Goal: Find specific page/section: Find specific page/section

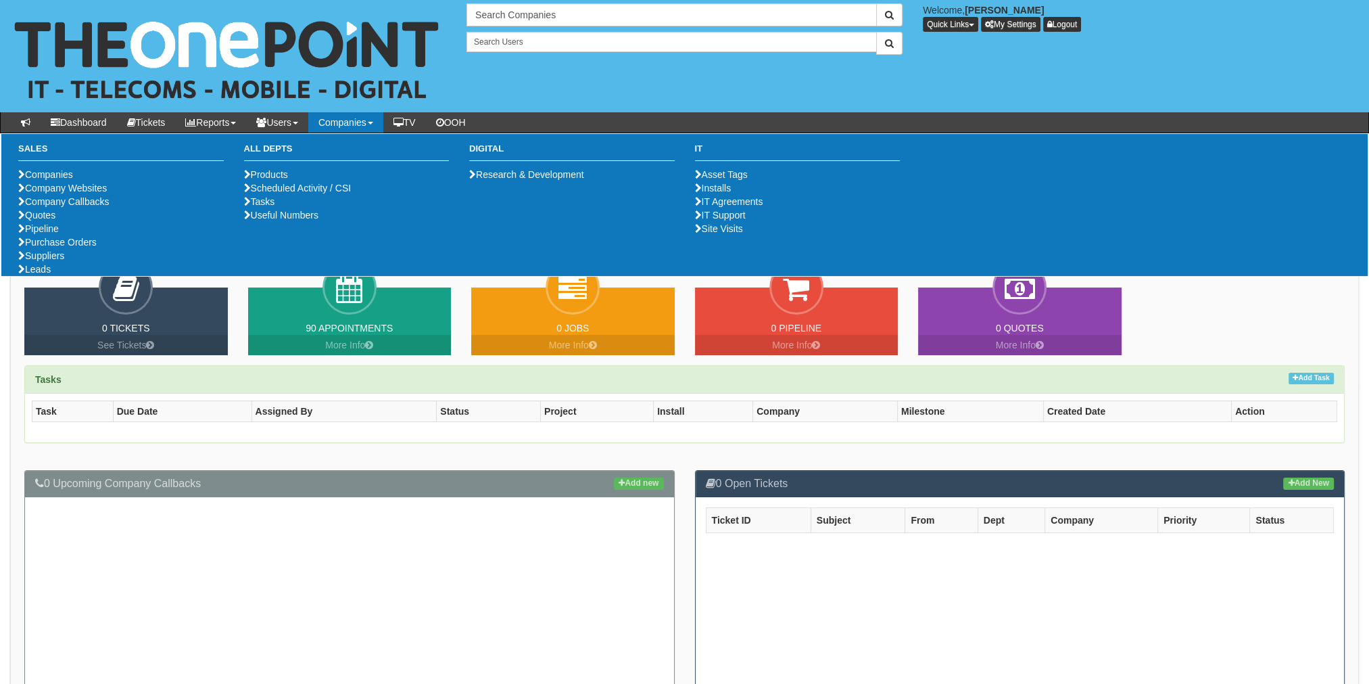
click at [373, 115] on link "Companies" at bounding box center [345, 122] width 75 height 20
click at [56, 247] on link "Purchase Orders" at bounding box center [57, 242] width 78 height 11
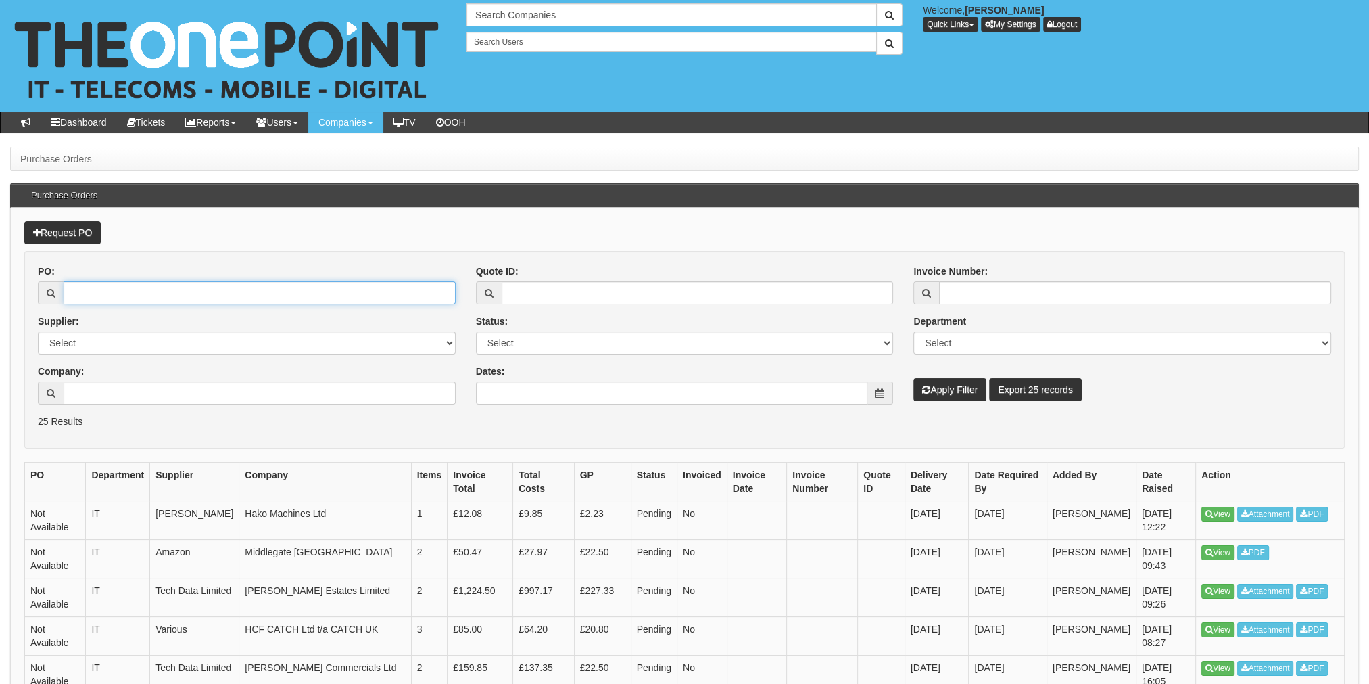
click at [99, 285] on input "PO:" at bounding box center [260, 292] width 392 height 23
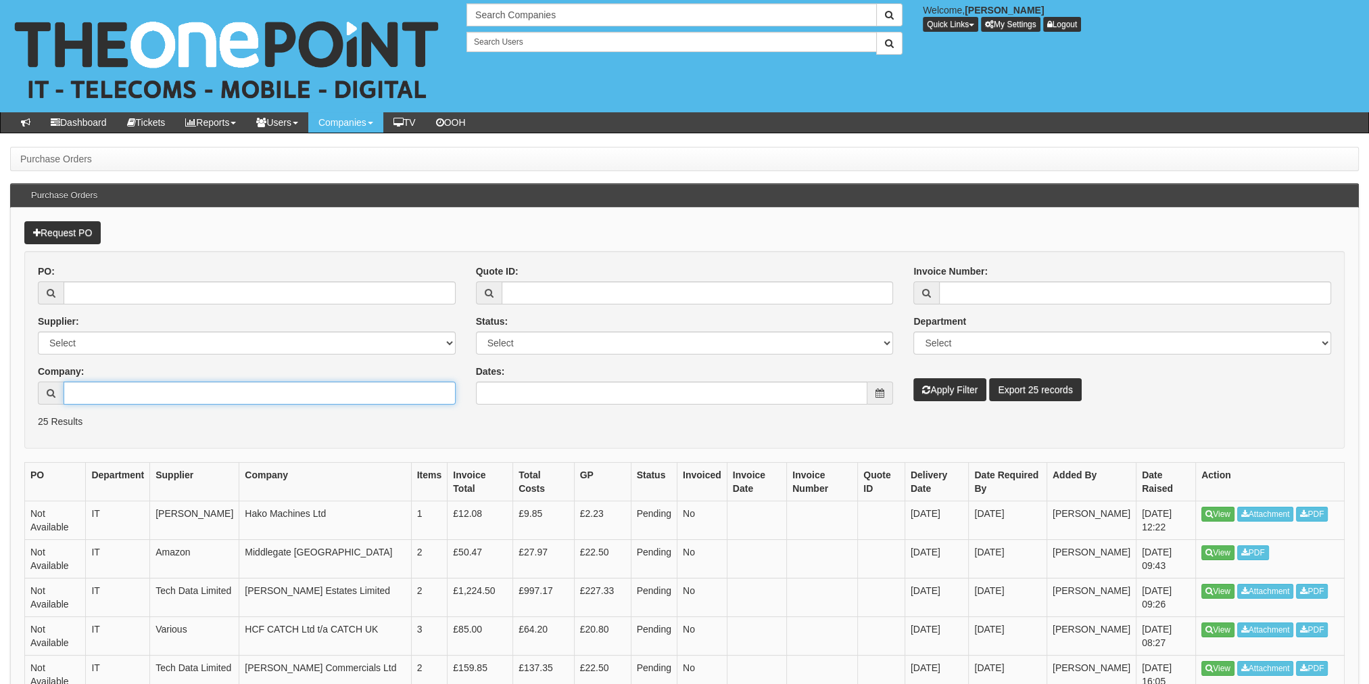
click at [83, 388] on input "Company:" at bounding box center [260, 392] width 392 height 23
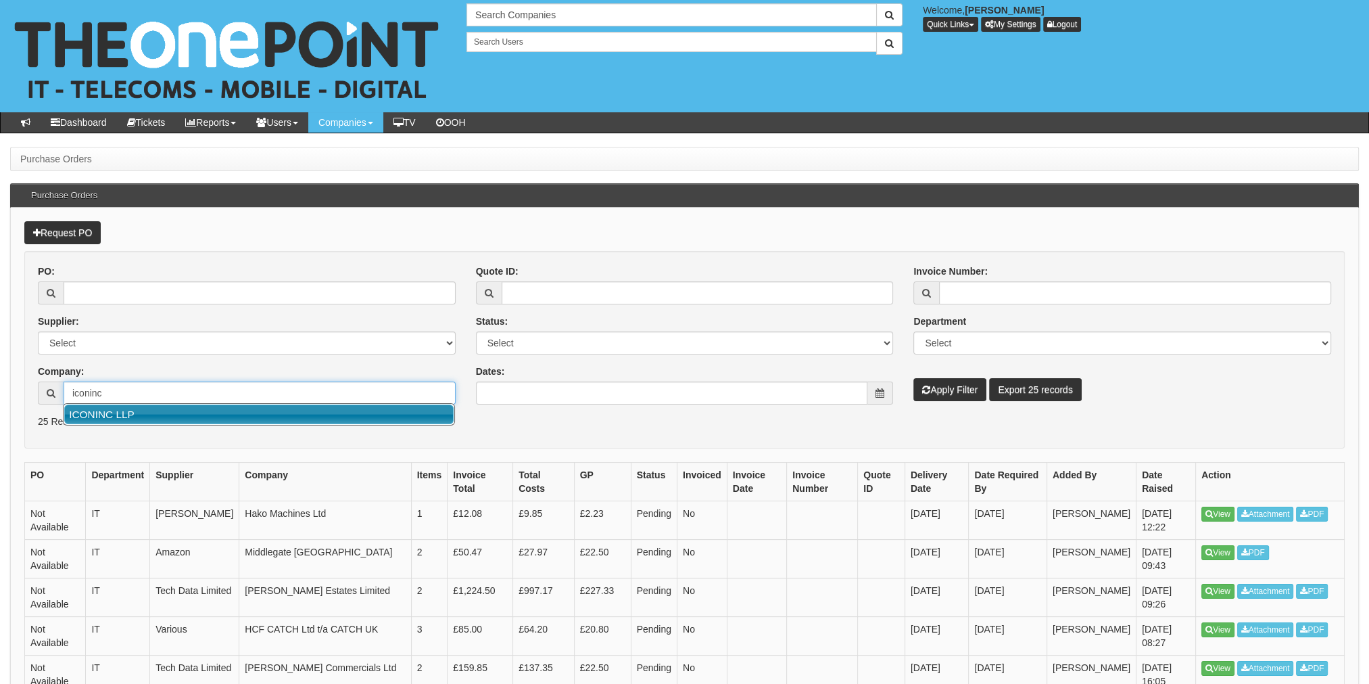
click at [100, 415] on link "ICONINC LLP" at bounding box center [258, 414] width 389 height 20
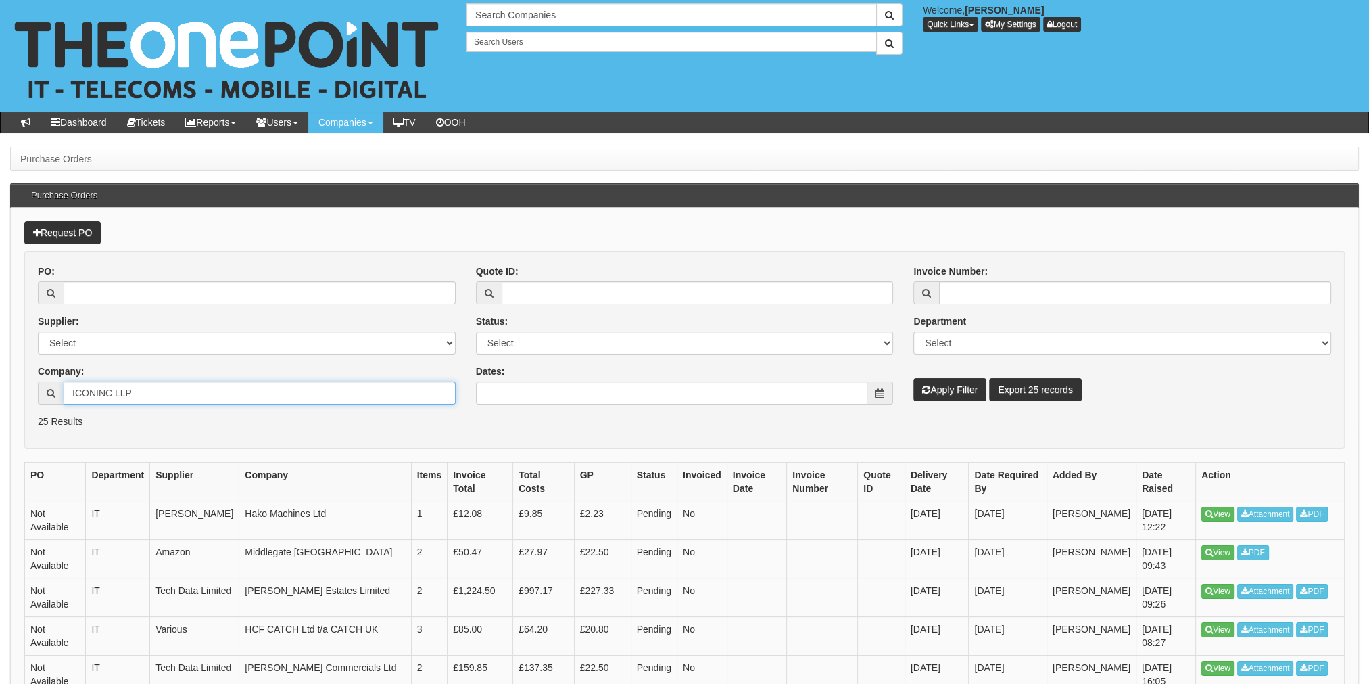
type input "ICONINC LLP"
click at [963, 391] on button "Apply Filter" at bounding box center [950, 389] width 73 height 23
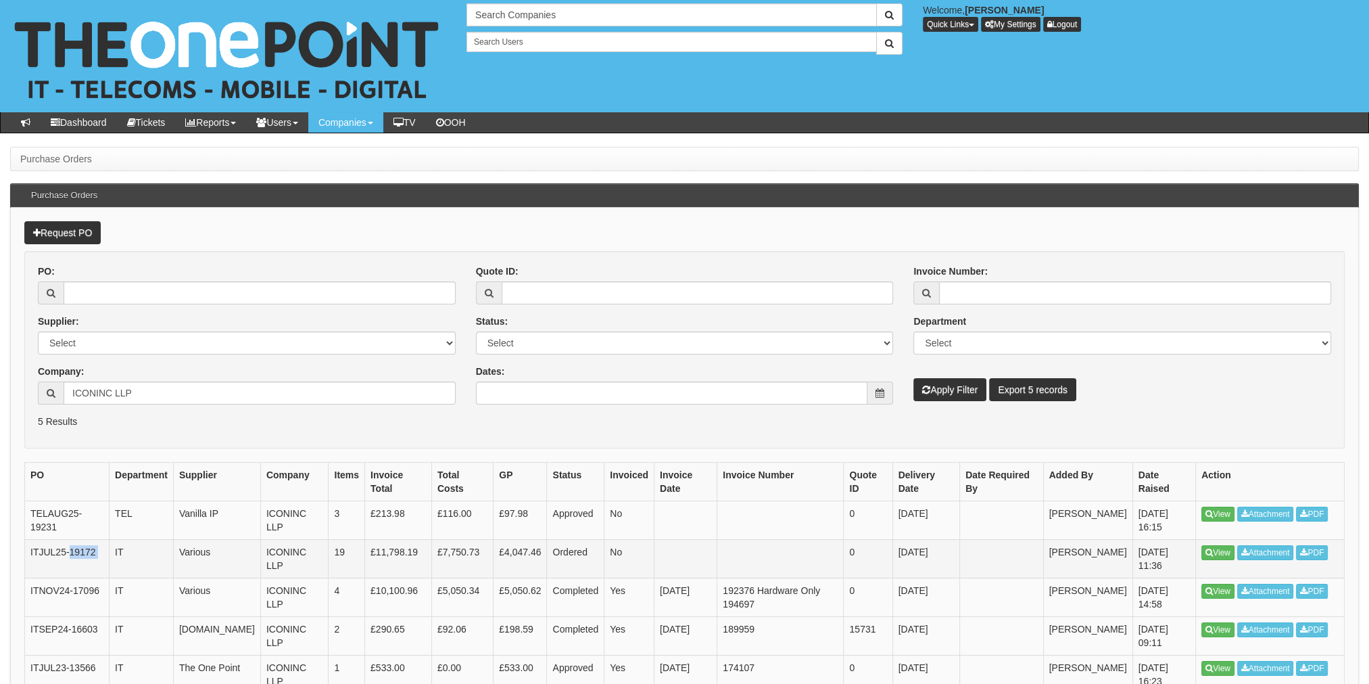
drag, startPoint x: 70, startPoint y: 550, endPoint x: 112, endPoint y: 550, distance: 41.2
click at [112, 550] on tr "ITJUL25-19172 IT Various ICONINC LLP 19 £11,798.19 £7,750.73 £4,047.46 Ordered …" at bounding box center [685, 558] width 1320 height 39
drag, startPoint x: 166, startPoint y: 396, endPoint x: 30, endPoint y: 386, distance: 135.6
click at [35, 387] on div "PO: Supplier: Select 123 REG.co.uk 1Password 3 4Gon AA Jones Electric Ltd Abzor…" at bounding box center [247, 339] width 438 height 150
type input "p"
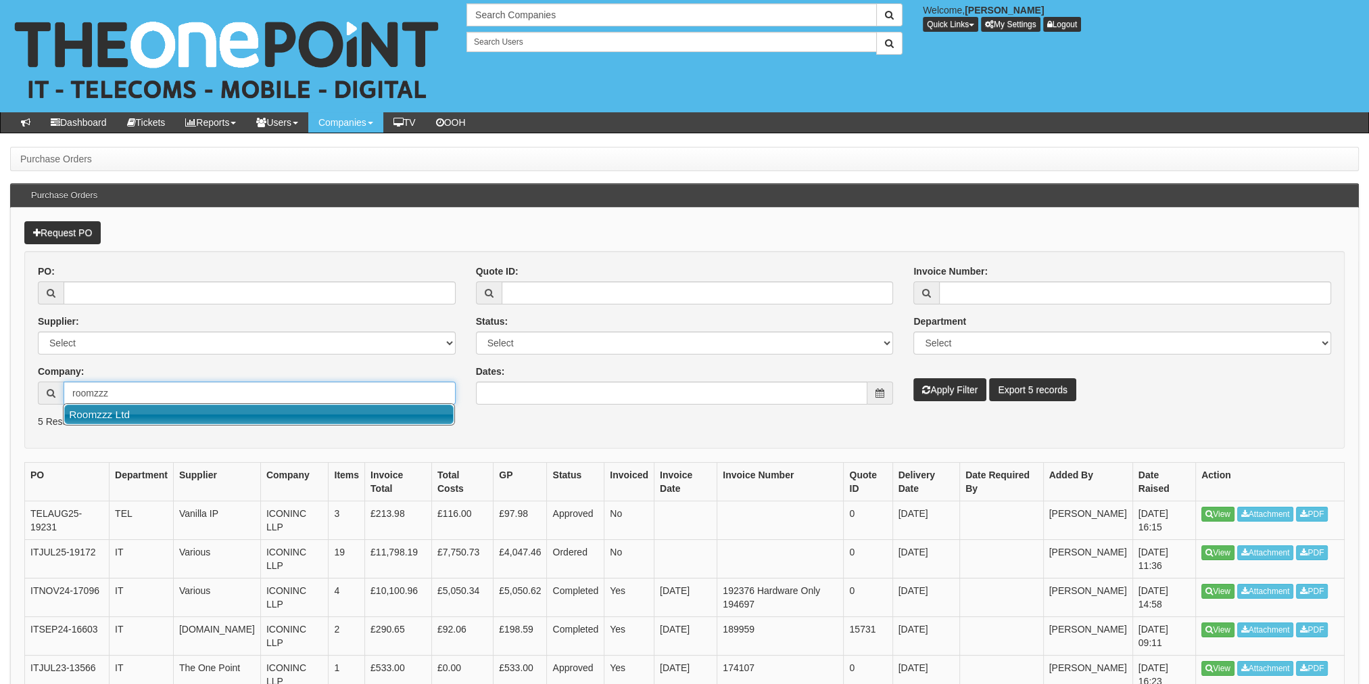
click at [168, 419] on link "Roomzzz Ltd" at bounding box center [258, 414] width 389 height 20
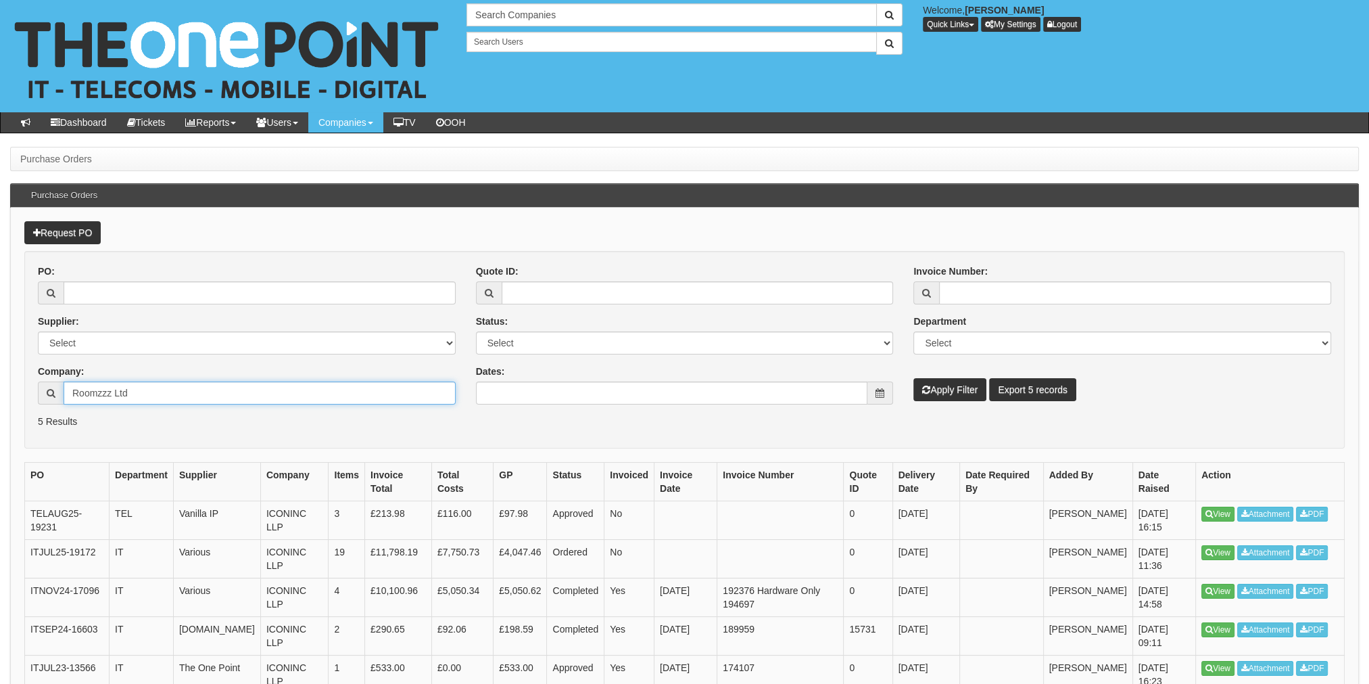
type input "Roomzzz Ltd"
click at [945, 392] on button "Apply Filter" at bounding box center [950, 389] width 73 height 23
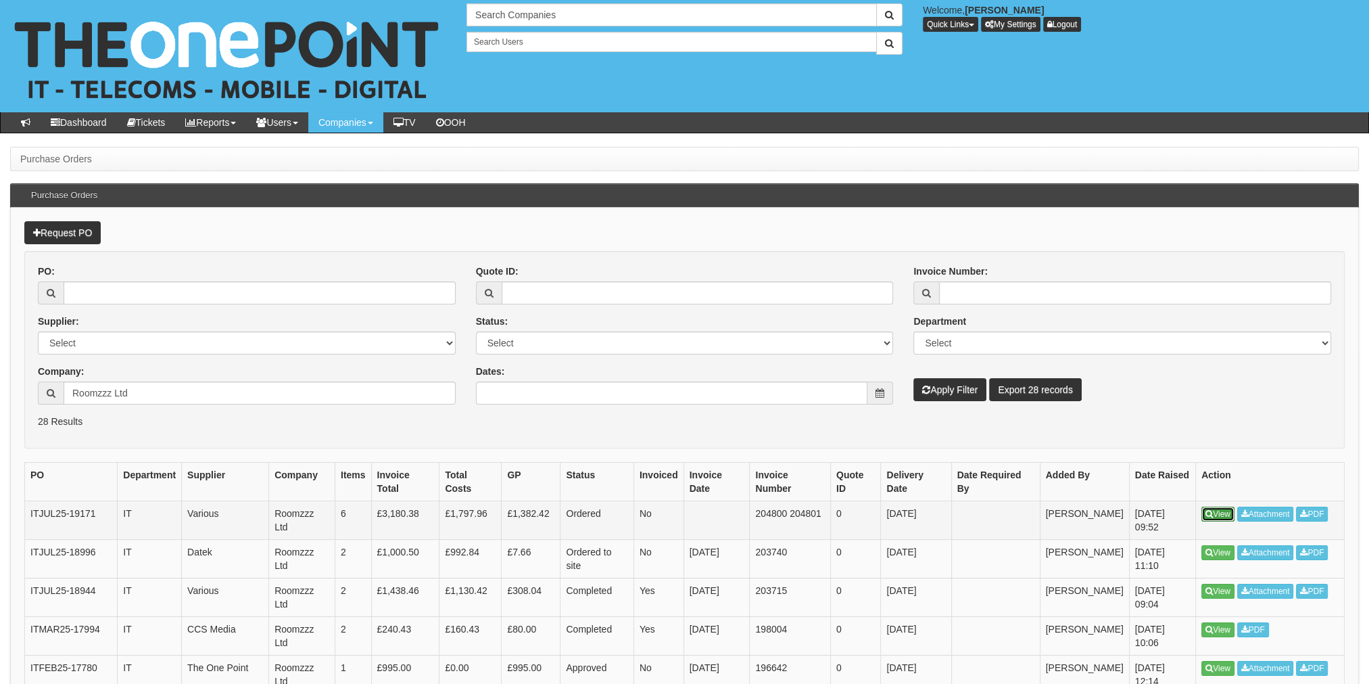
click at [1208, 510] on icon at bounding box center [1209, 514] width 7 height 8
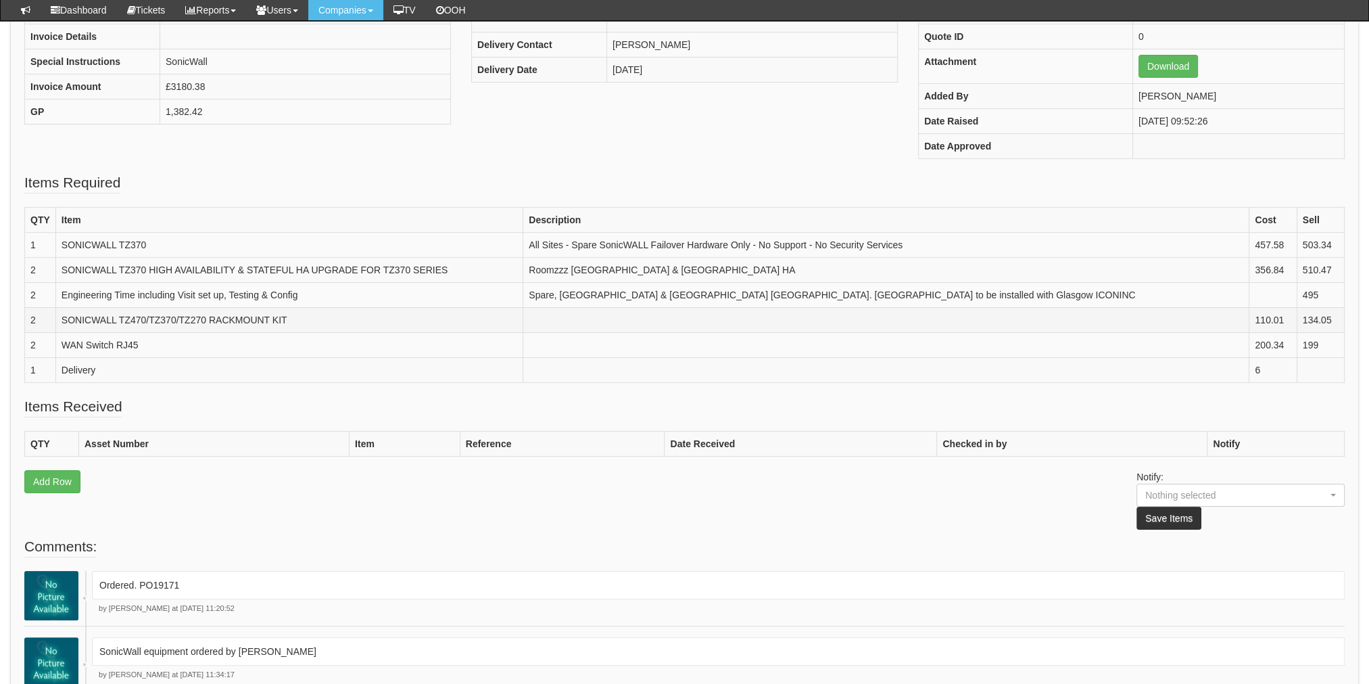
scroll to position [150, 0]
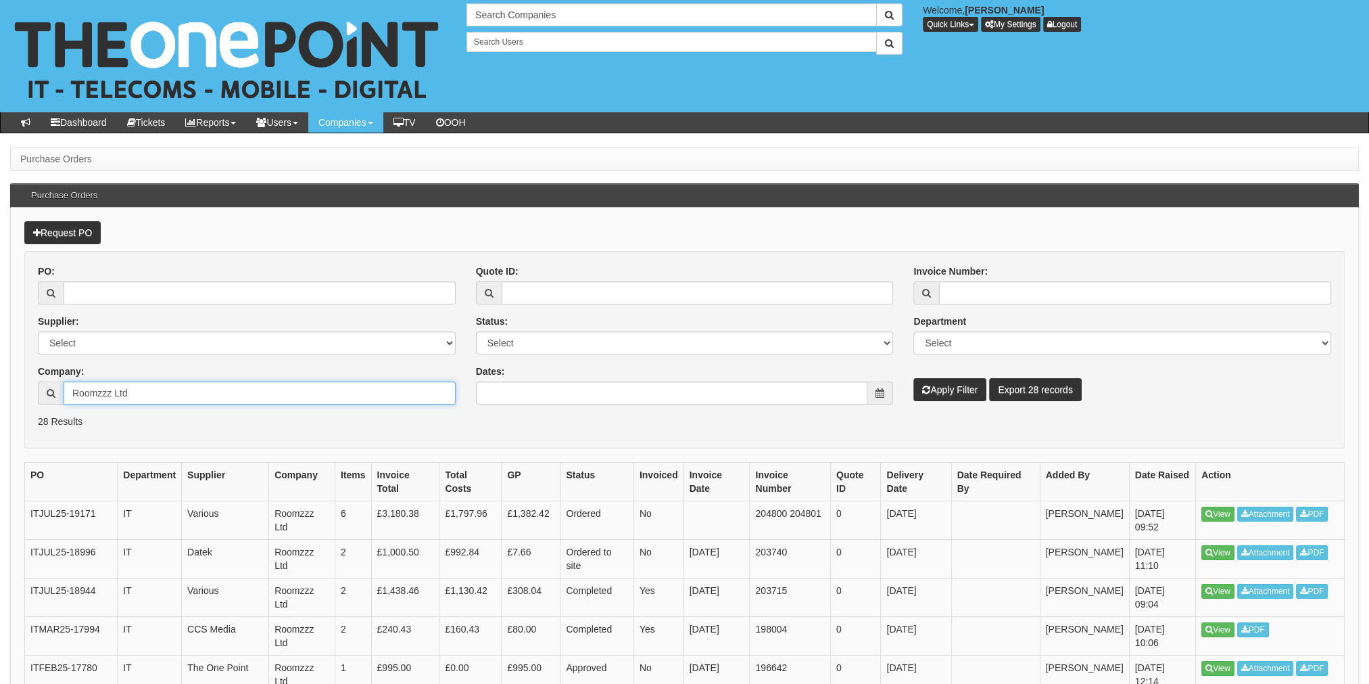
drag, startPoint x: 137, startPoint y: 385, endPoint x: 47, endPoint y: 367, distance: 92.3
click at [47, 367] on div "Company: Roomzzz Ltd" at bounding box center [247, 384] width 418 height 40
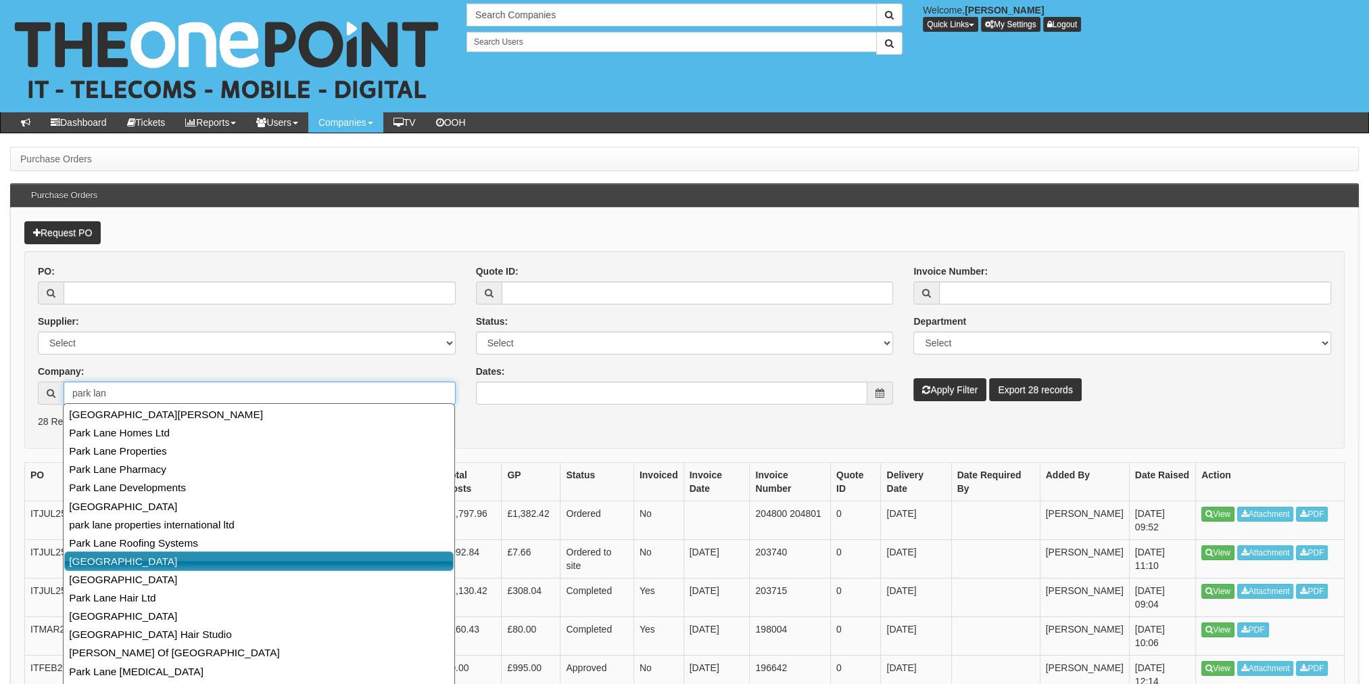
scroll to position [203, 0]
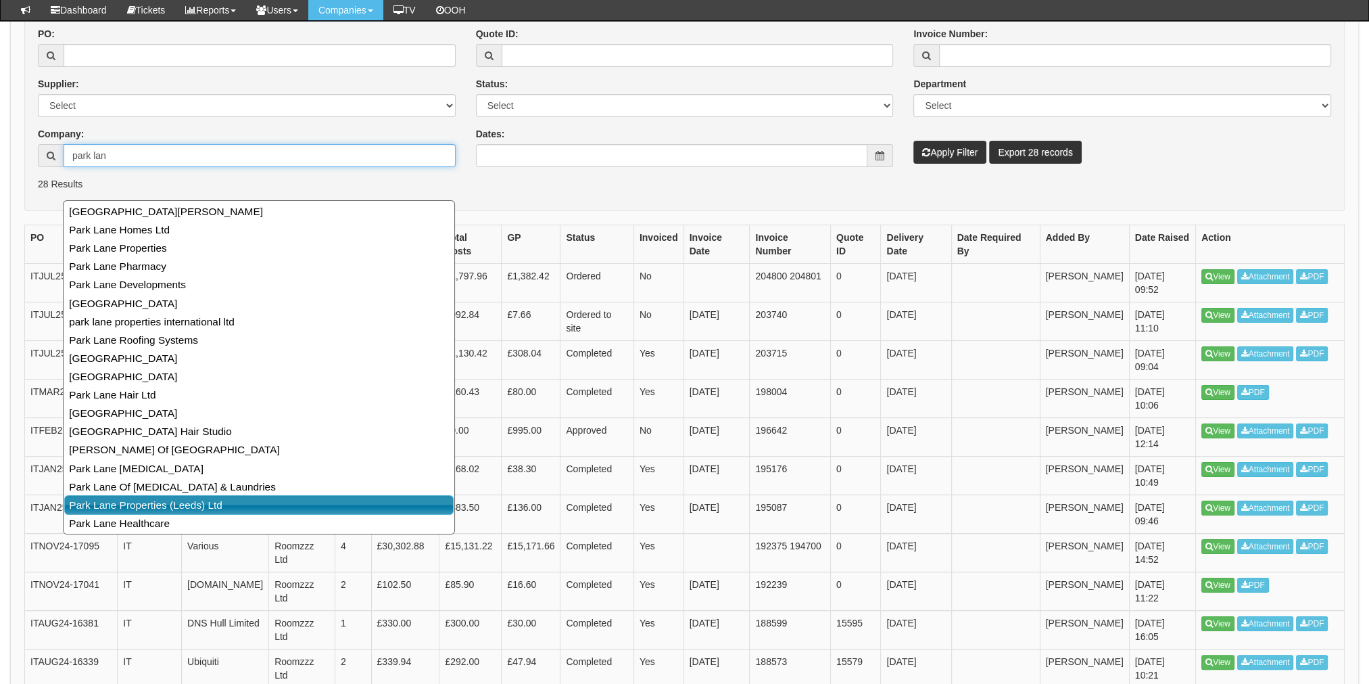
click at [189, 510] on link "Park Lane Properties (Leeds) Ltd" at bounding box center [258, 505] width 389 height 20
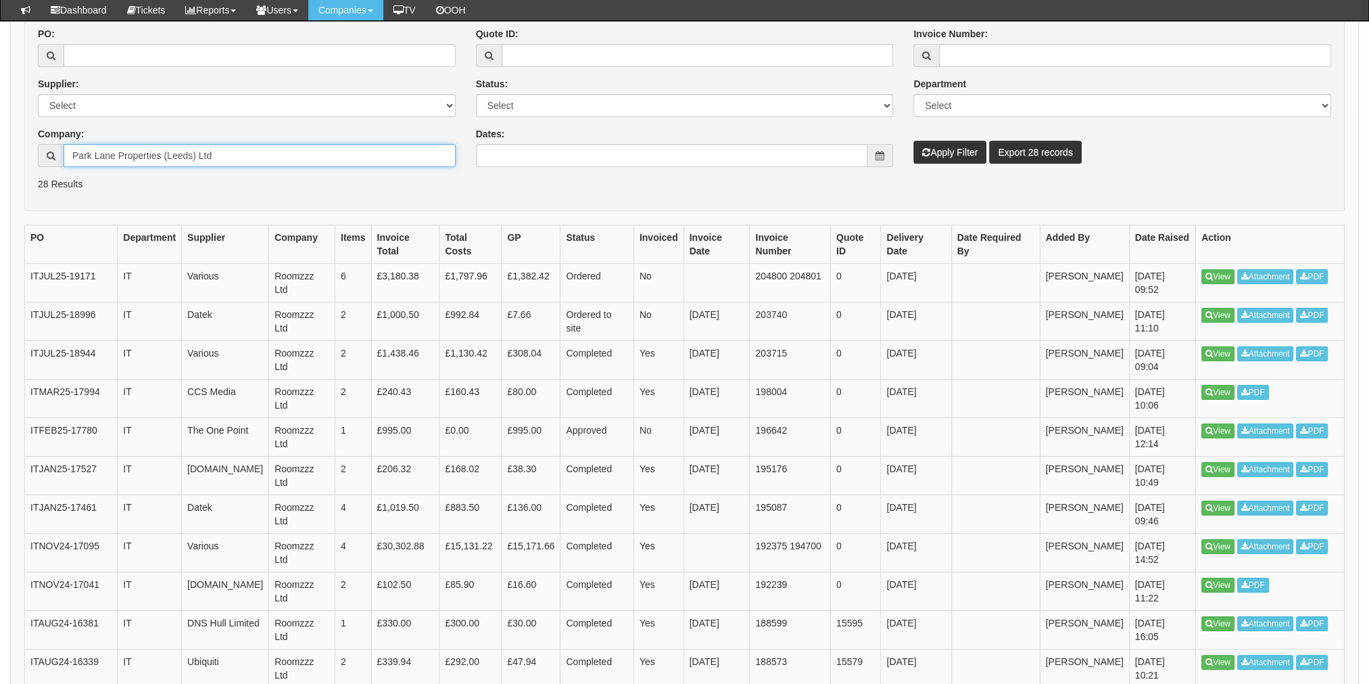
type input "Park Lane Properties (Leeds) Ltd"
click at [941, 151] on button "Apply Filter" at bounding box center [950, 152] width 73 height 23
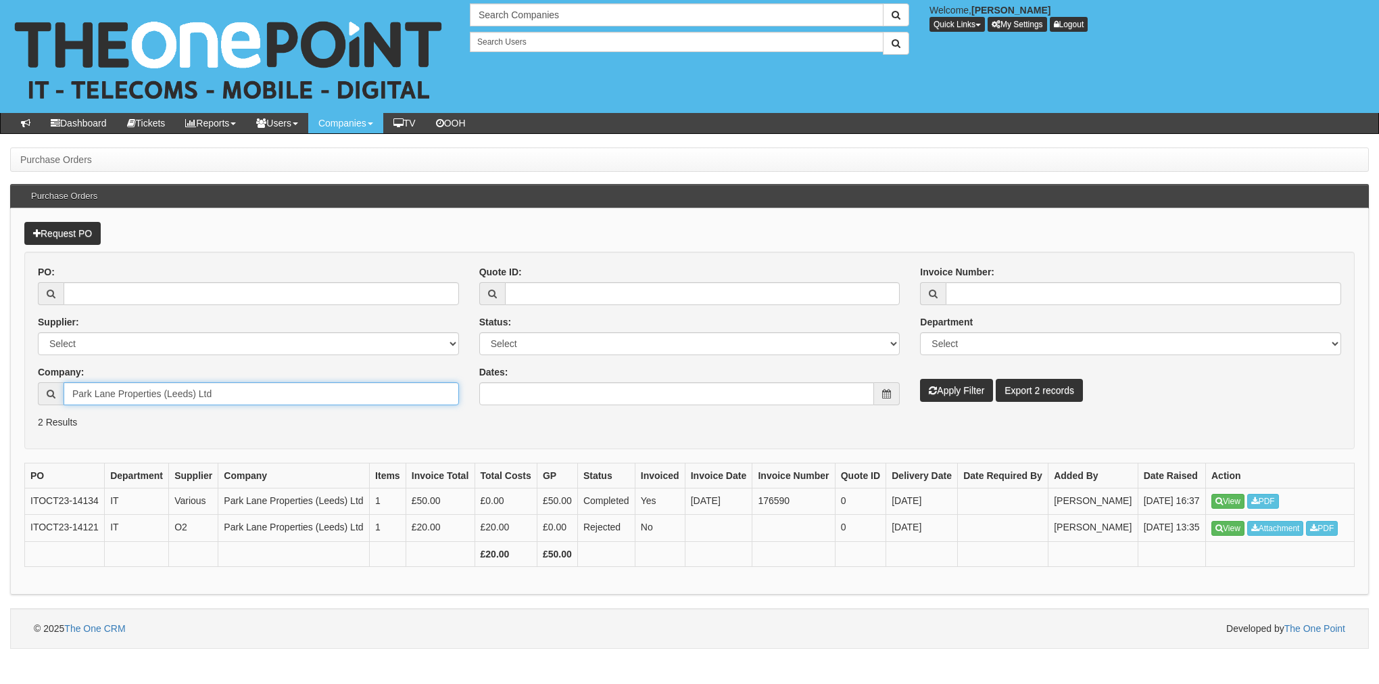
click at [195, 385] on input "Park Lane Properties (Leeds) Ltd" at bounding box center [262, 393] width 396 height 23
drag, startPoint x: 218, startPoint y: 387, endPoint x: 32, endPoint y: 385, distance: 186.0
click at [42, 385] on div "Park Lane Properties (Leeds) Ltd" at bounding box center [248, 393] width 421 height 23
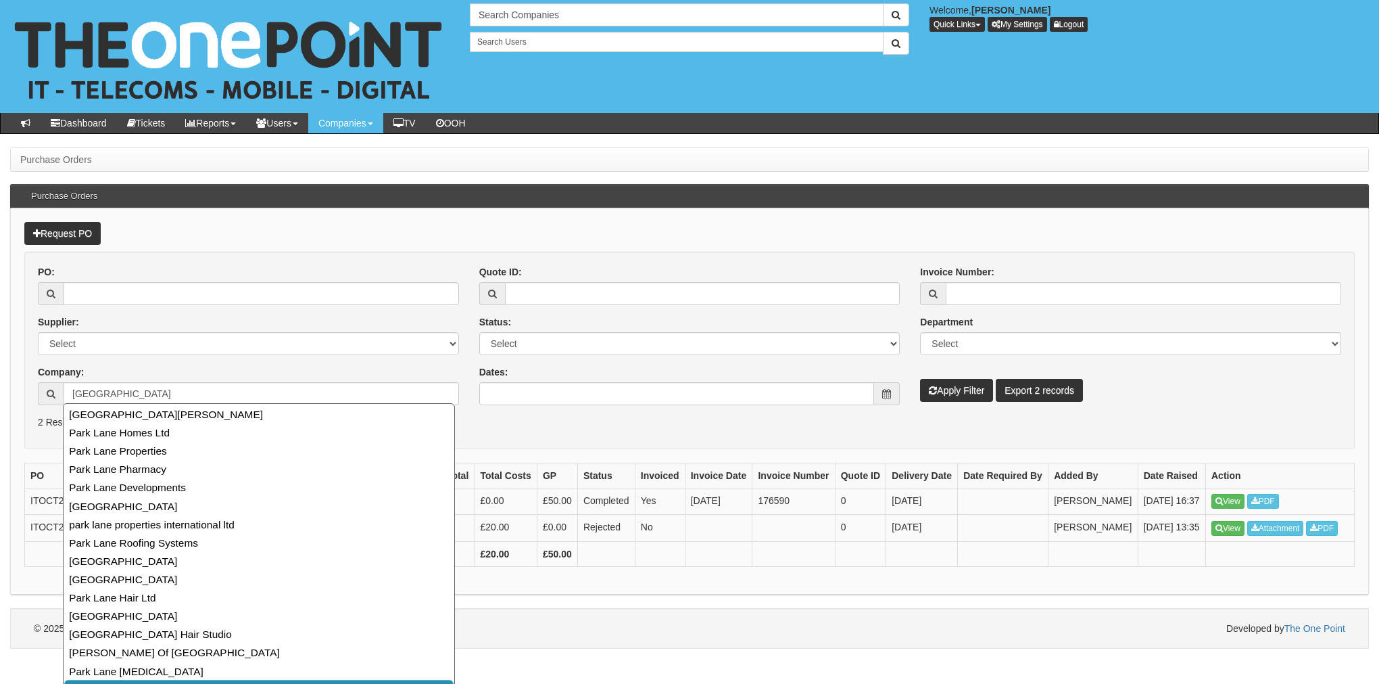
click at [514, 594] on div "Purchase Orders Purchase Orders Request PO PO: Supplier: Select 123 REG.co.uk 1…" at bounding box center [689, 397] width 1379 height 501
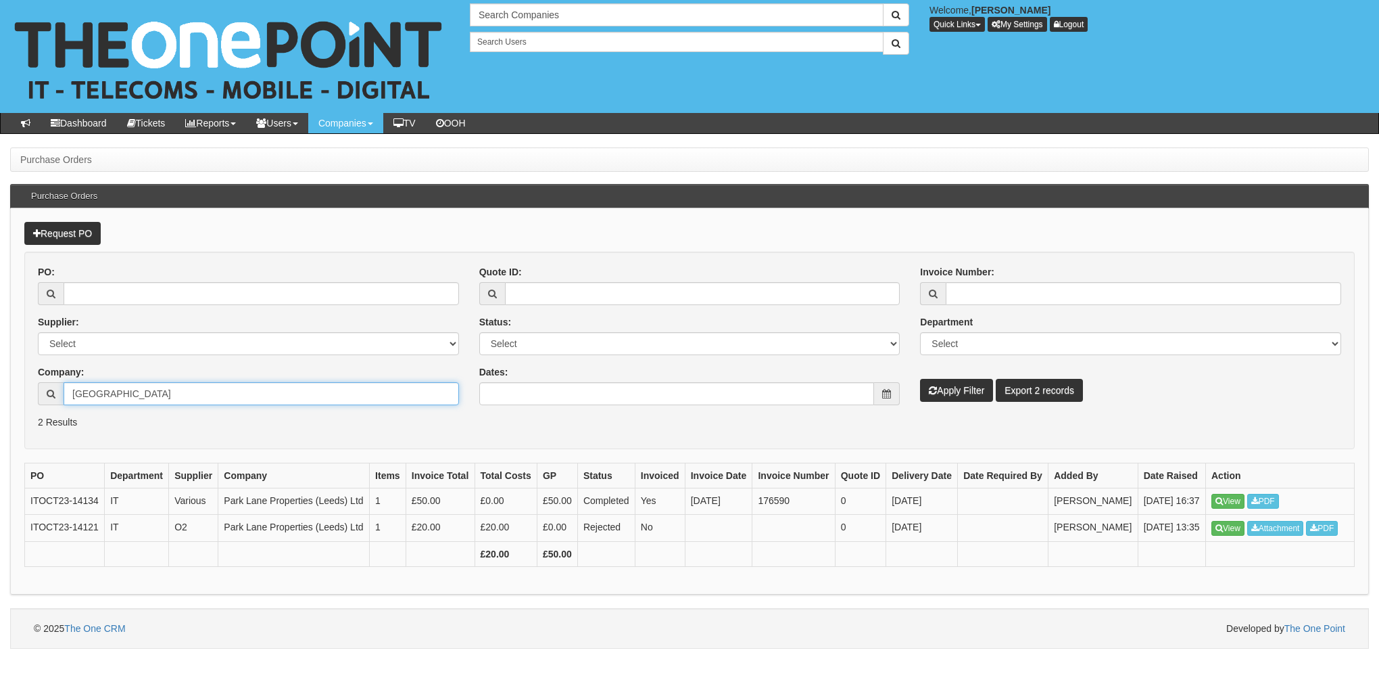
drag, startPoint x: 97, startPoint y: 386, endPoint x: 27, endPoint y: 386, distance: 69.7
click at [28, 386] on div "PO: Supplier: Select 123 REG.co.uk 1Password 3 4Gon AA Jones Electric Ltd Abzor…" at bounding box center [249, 340] width 442 height 150
type input "roomzzz"
click at [920, 379] on button "Apply Filter" at bounding box center [956, 390] width 73 height 23
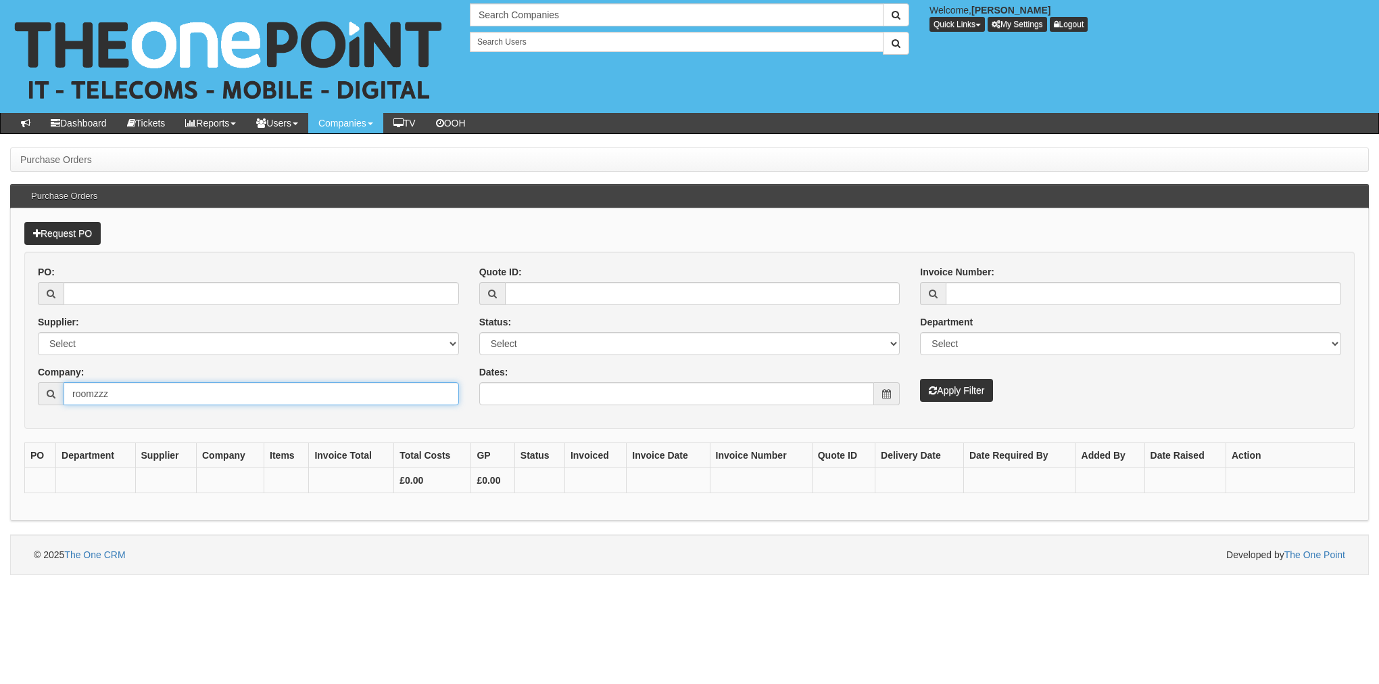
click at [130, 389] on input "roomzzz" at bounding box center [262, 393] width 396 height 23
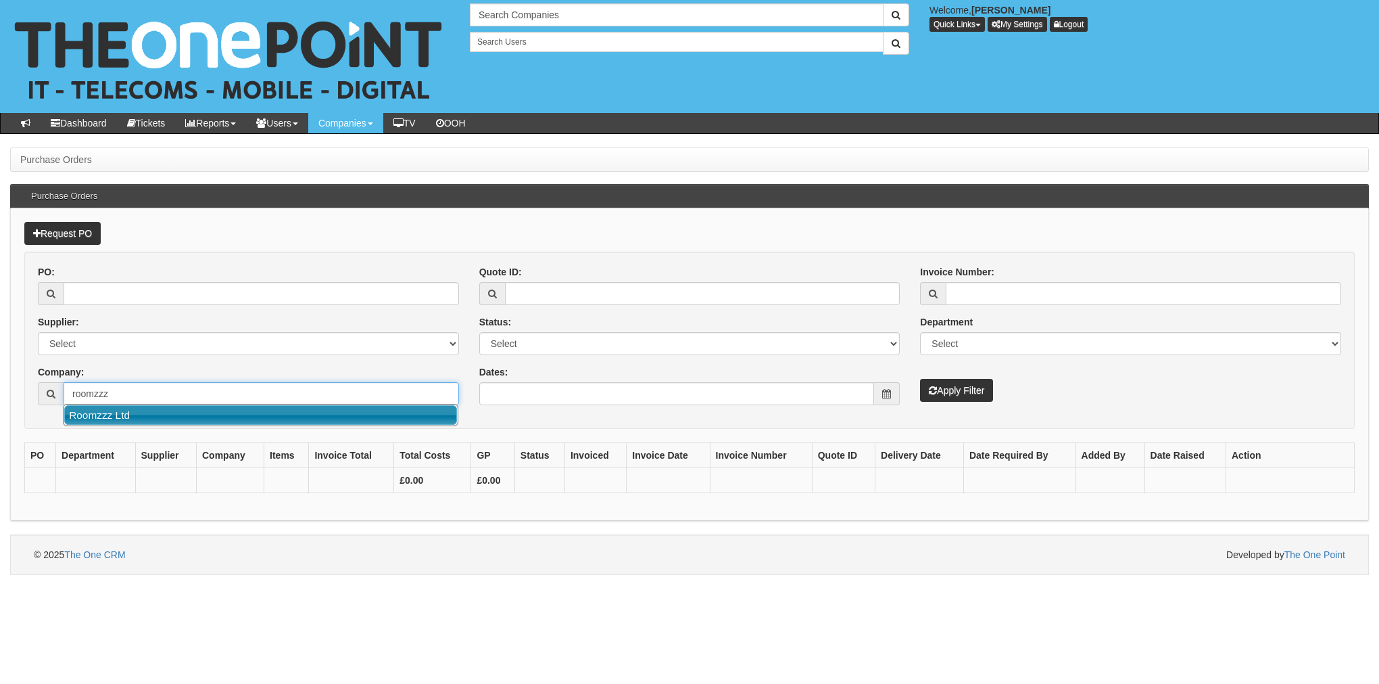
click at [112, 418] on link "Roomzzz Ltd" at bounding box center [260, 415] width 393 height 20
type input "Roomzzz Ltd"
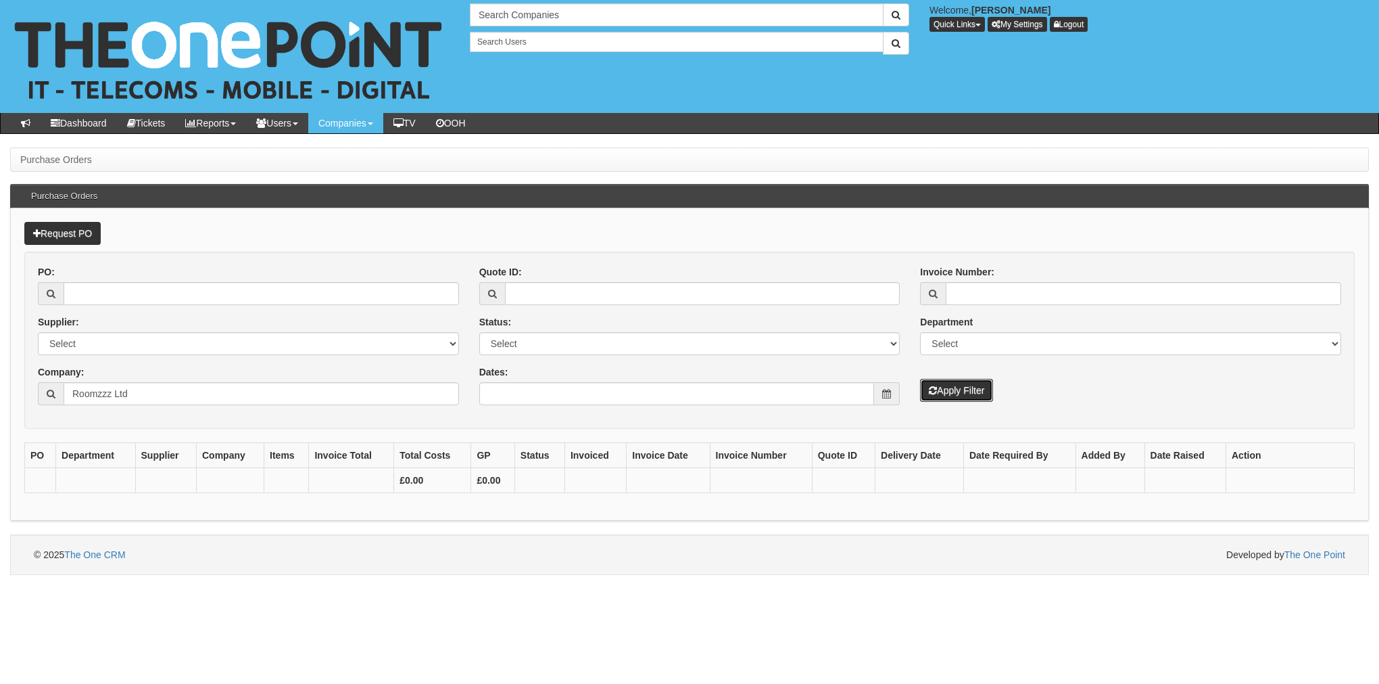
click at [952, 385] on button "Apply Filter" at bounding box center [956, 390] width 73 height 23
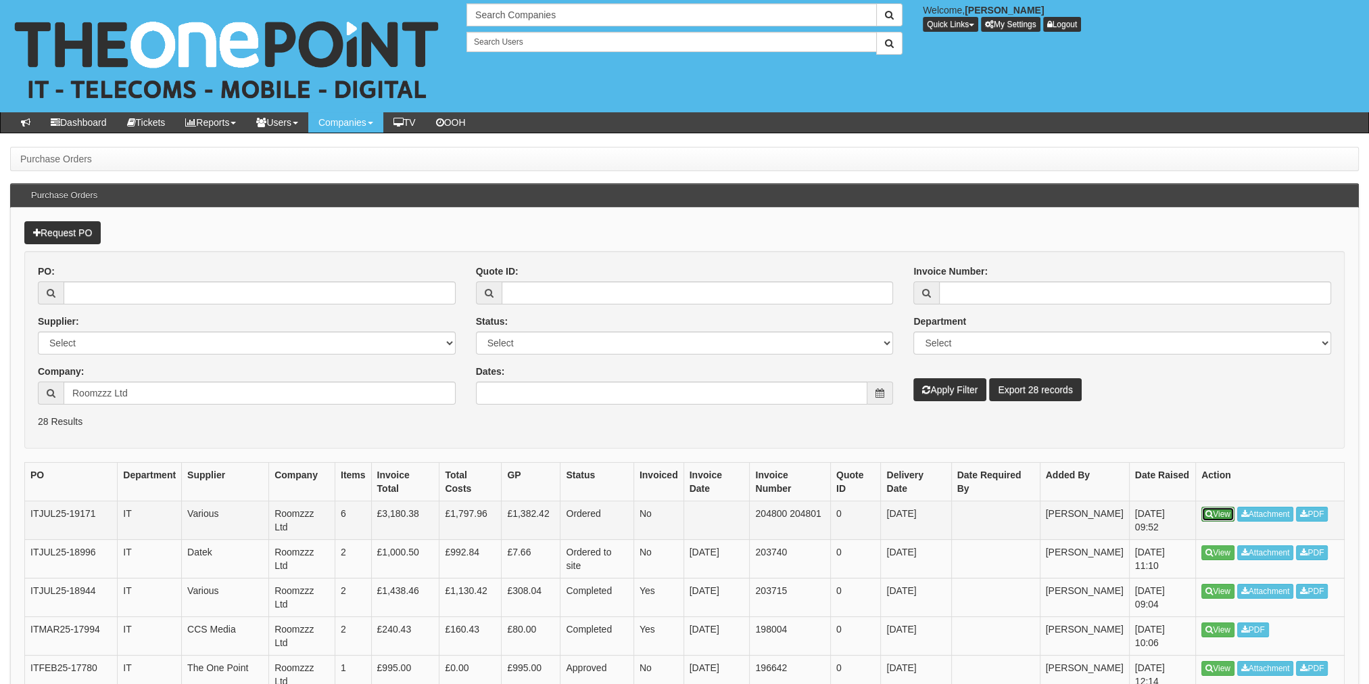
click at [1213, 511] on link "View" at bounding box center [1218, 513] width 33 height 15
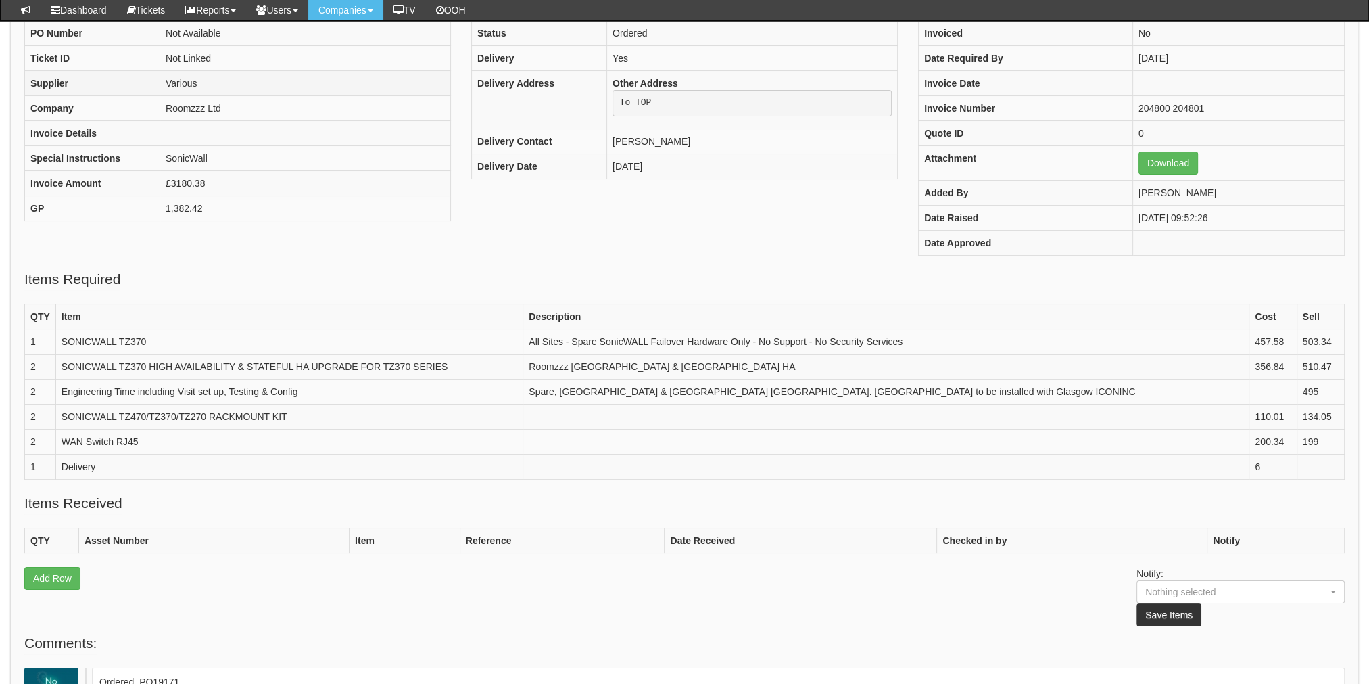
scroll to position [68, 0]
